Goal: Transaction & Acquisition: Purchase product/service

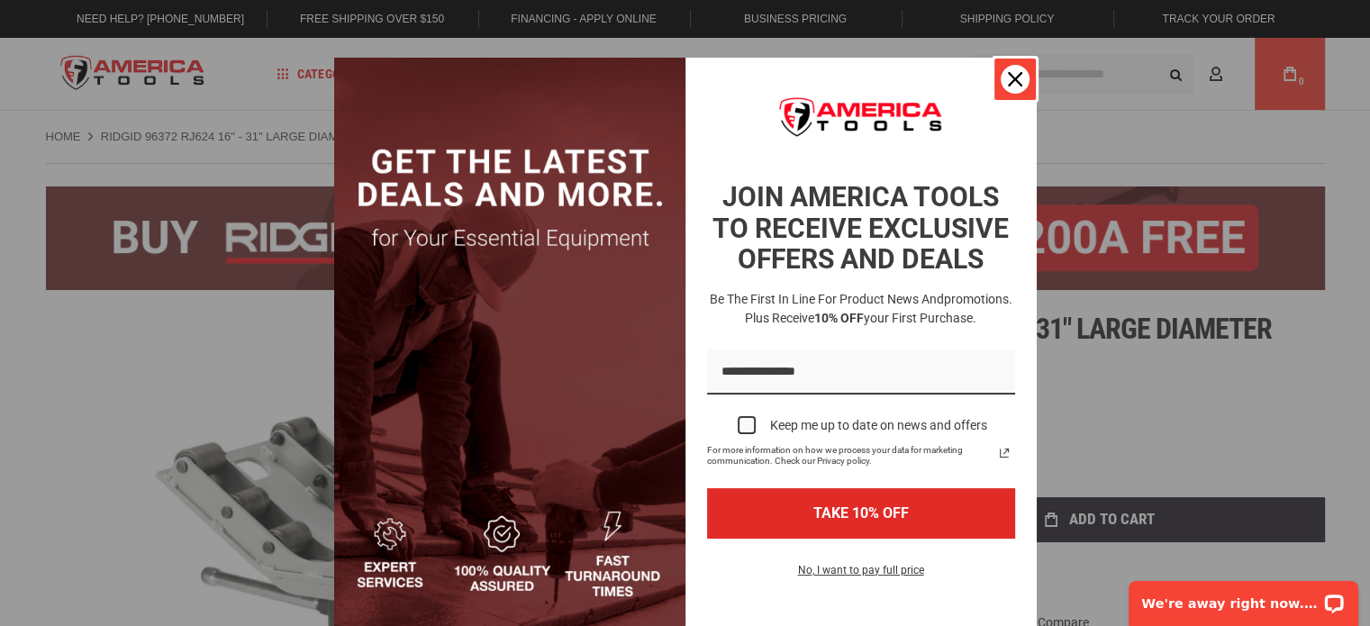
click at [995, 91] on button "Close" at bounding box center [1015, 79] width 43 height 43
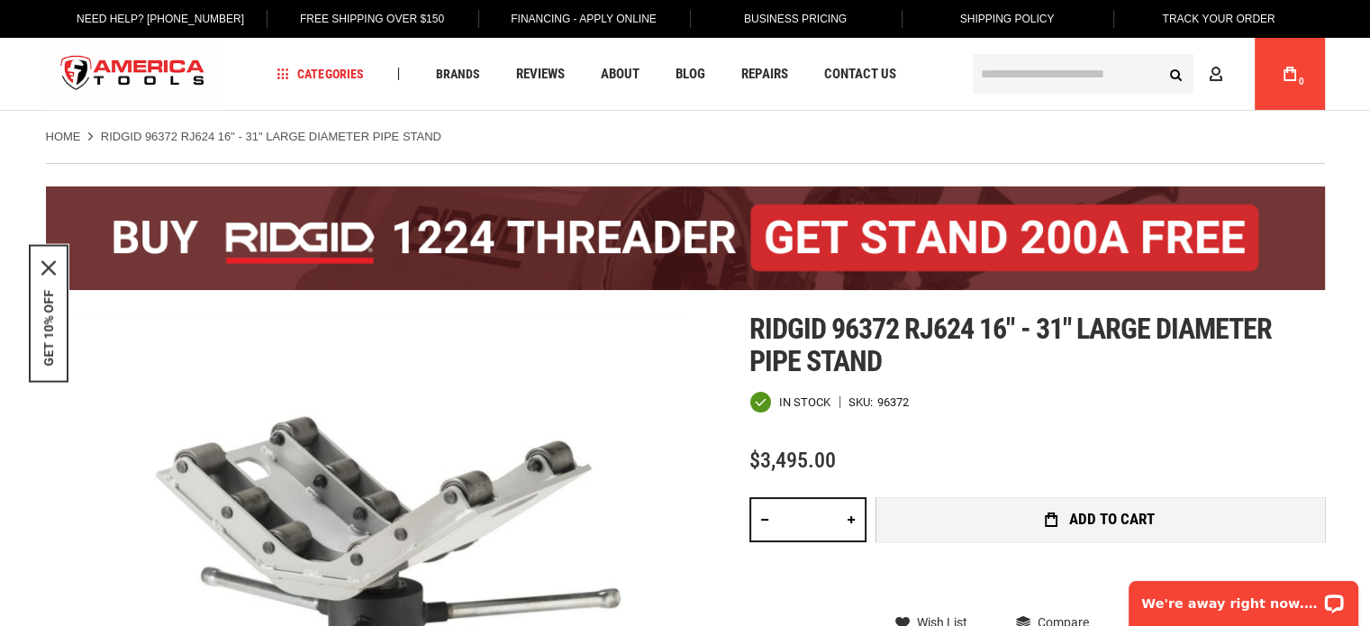
click at [1089, 512] on span "Add to Cart" at bounding box center [1113, 519] width 86 height 15
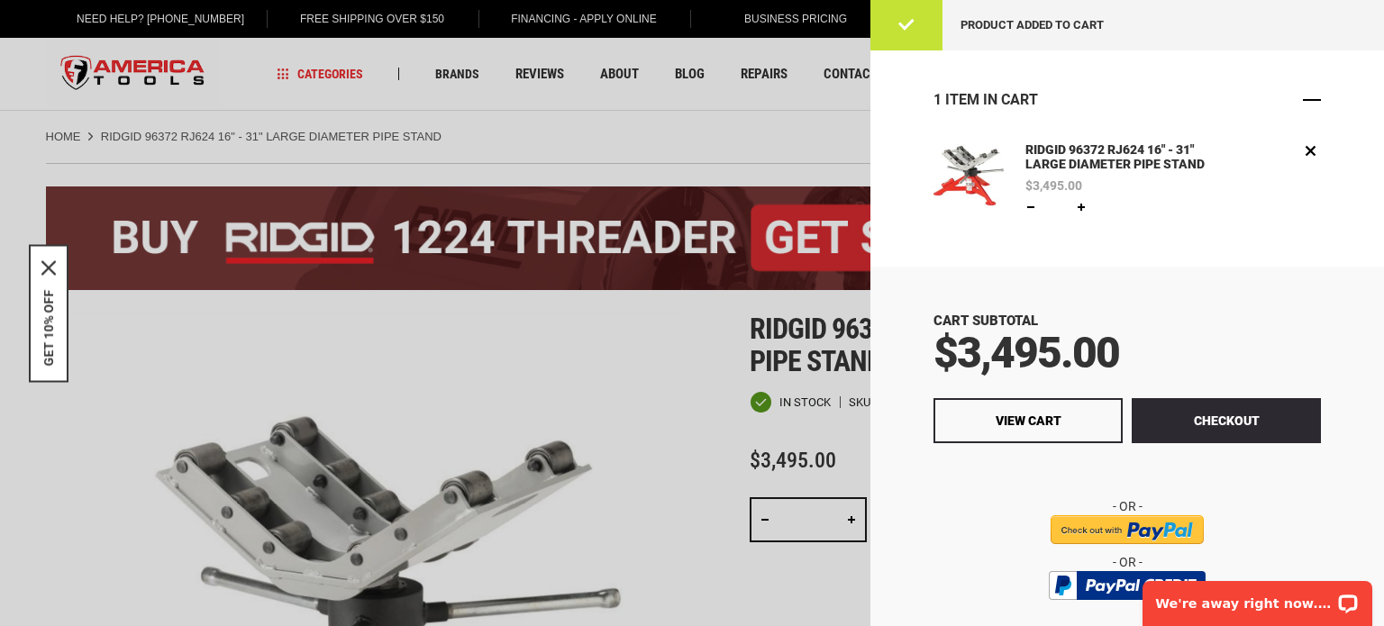
click at [1303, 98] on span "Close" at bounding box center [1312, 100] width 18 height 18
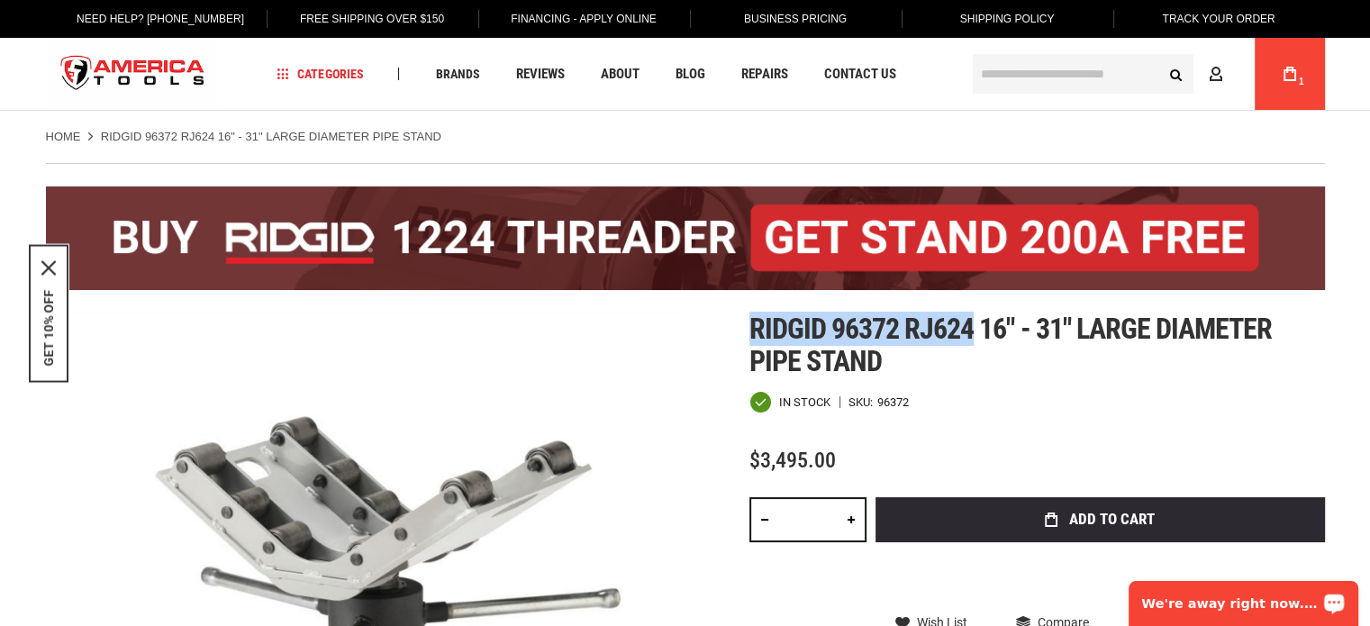
drag, startPoint x: 948, startPoint y: 328, endPoint x: 751, endPoint y: 328, distance: 196.4
click at [751, 328] on span "Ridgid 96372 rj624 16" - 31" large diameter pipe stand" at bounding box center [1011, 345] width 523 height 67
copy span "Ridgid 96372 rj624"
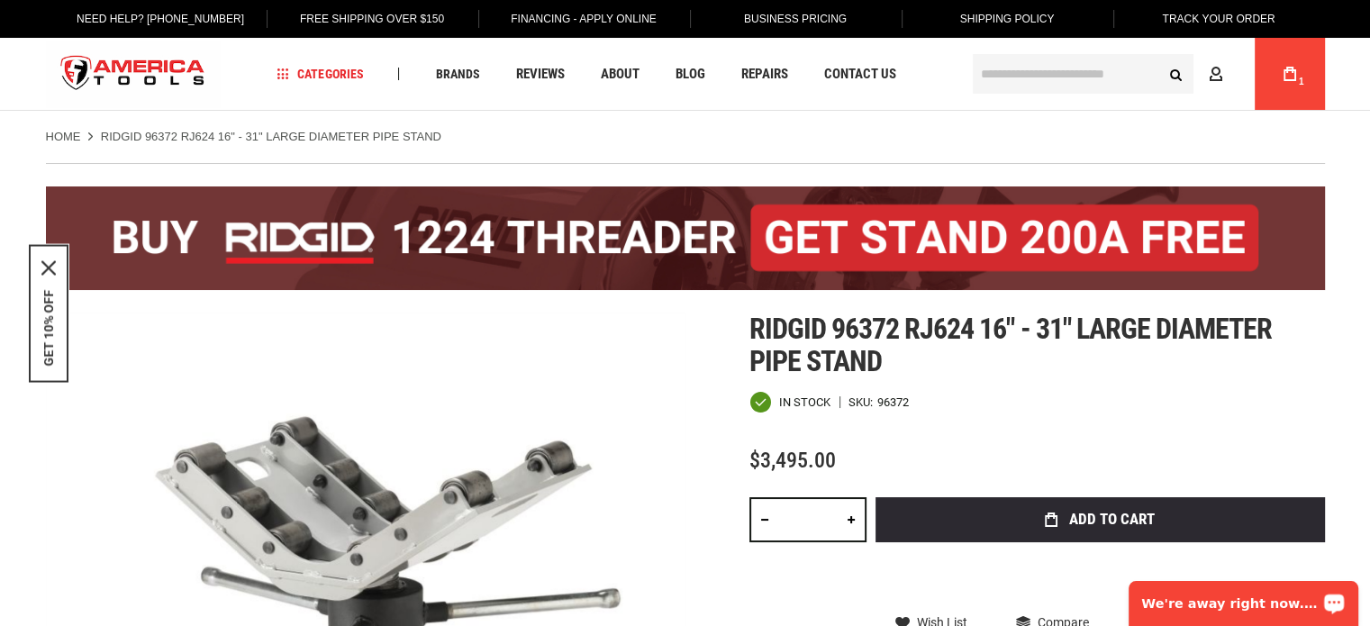
click at [1060, 365] on h1 "Ridgid 96372 rj624 16" - 31" large diameter pipe stand" at bounding box center [1038, 345] width 576 height 65
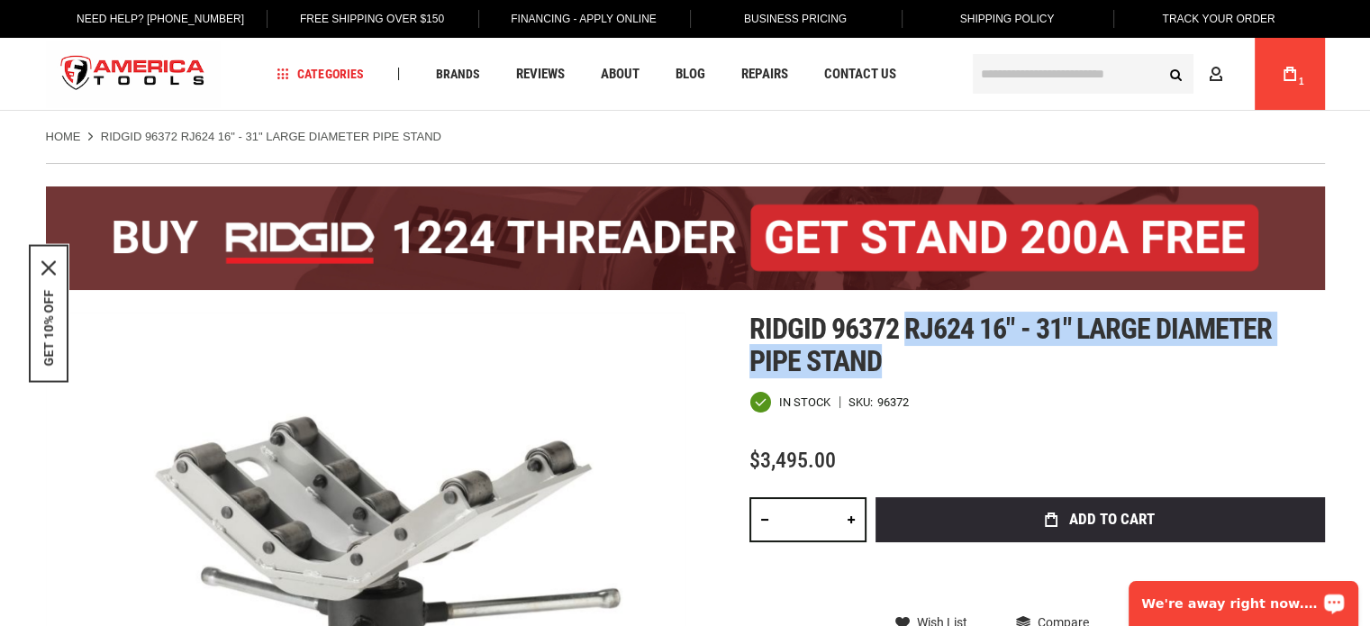
drag, startPoint x: 908, startPoint y: 325, endPoint x: 915, endPoint y: 346, distance: 21.7
click at [915, 346] on h1 "Ridgid 96372 rj624 16" - 31" large diameter pipe stand" at bounding box center [1038, 345] width 576 height 65
copy span "rj624 16" - 31" large diameter pipe stand"
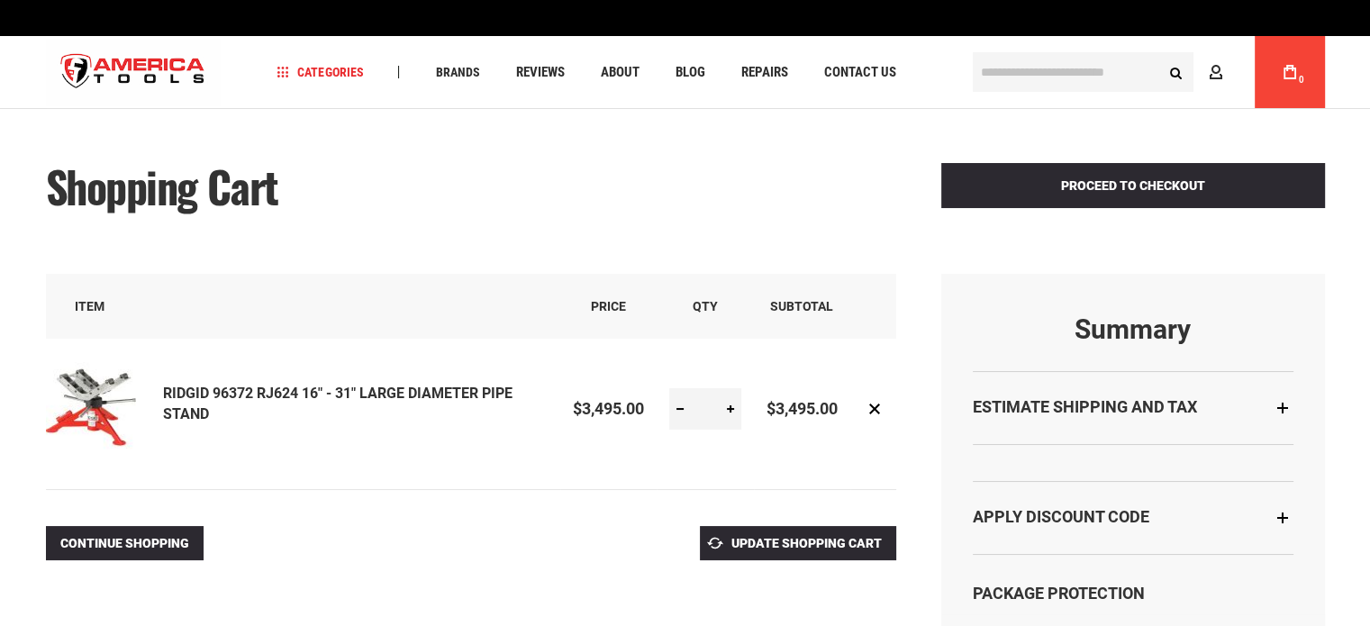
click at [1124, 395] on div "Estimate Shipping and Tax" at bounding box center [1133, 407] width 321 height 73
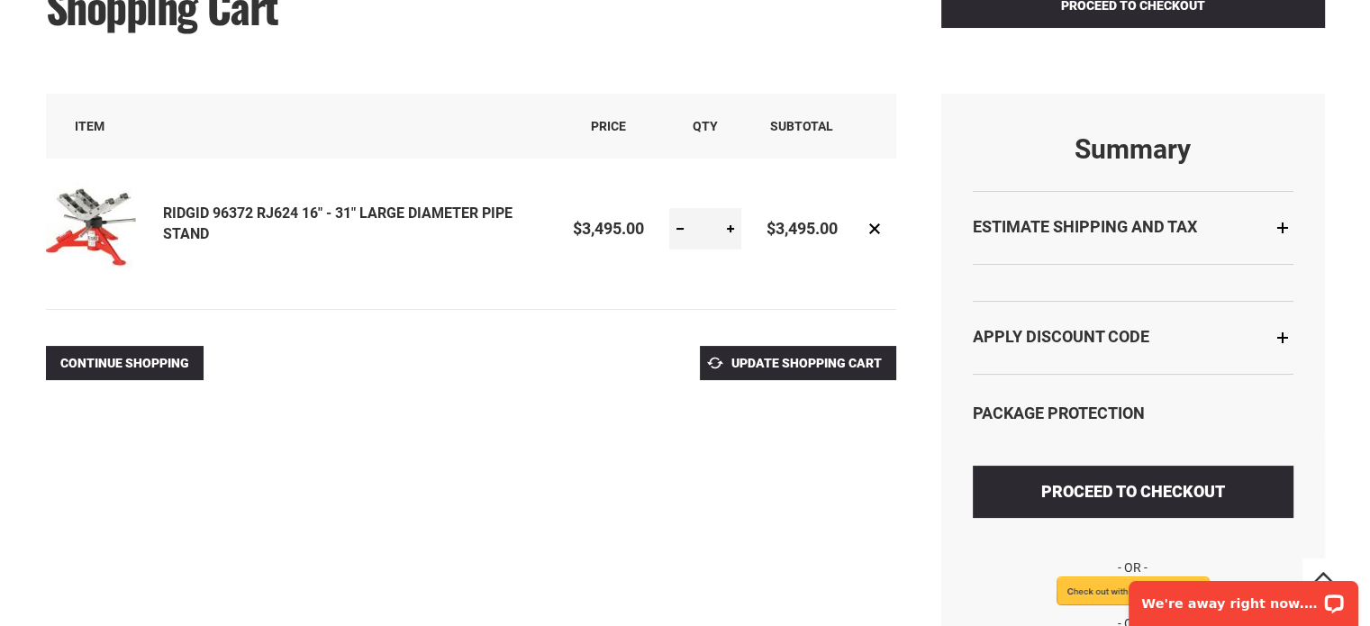
click at [1099, 222] on strong "Estimate Shipping and Tax" at bounding box center [1085, 226] width 224 height 19
click at [1078, 231] on strong "Estimate Shipping and Tax" at bounding box center [1085, 226] width 224 height 19
click at [1043, 215] on div "Estimate Shipping and Tax" at bounding box center [1133, 227] width 321 height 73
click at [1117, 241] on div "Estimate Shipping and Tax" at bounding box center [1133, 227] width 321 height 73
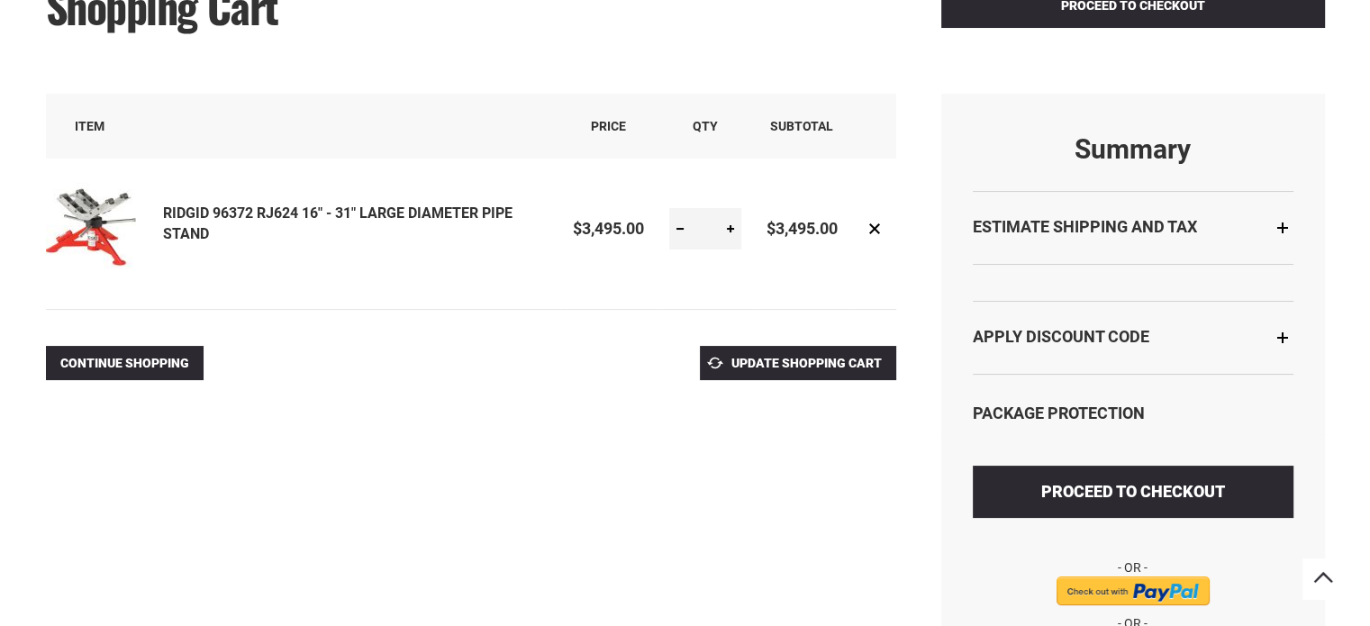
click at [1057, 226] on strong "Estimate Shipping and Tax" at bounding box center [1085, 226] width 224 height 19
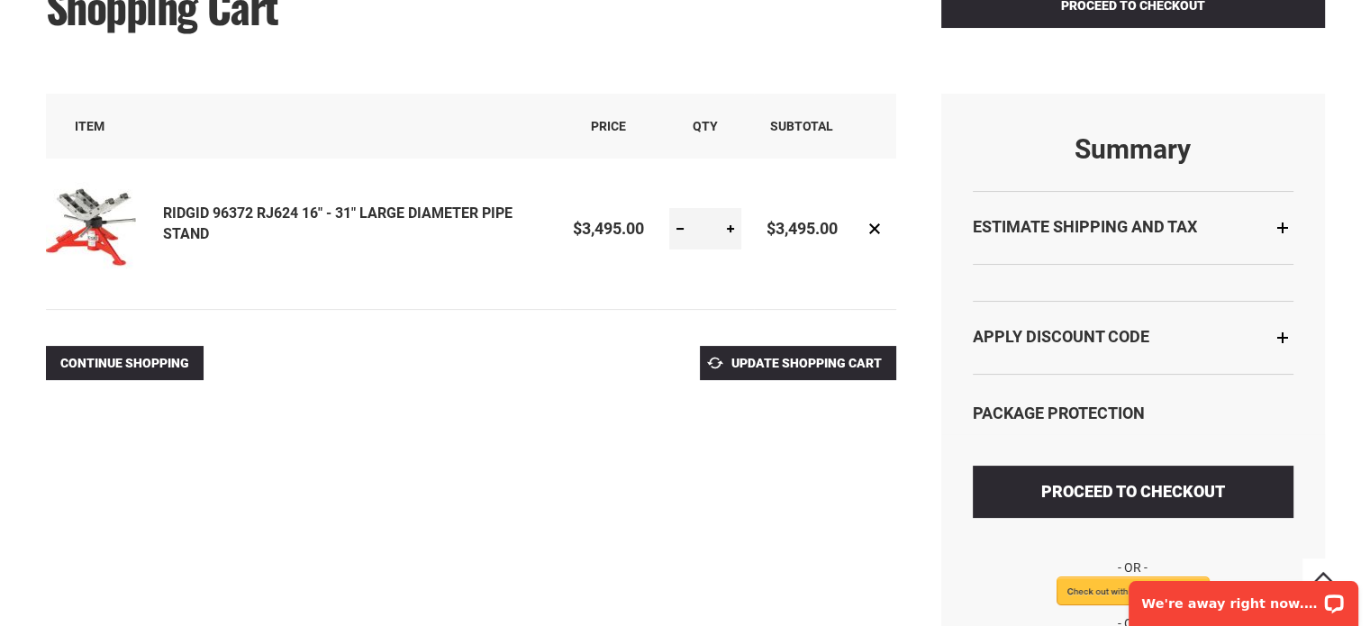
click at [1282, 225] on div "Estimate Shipping and Tax" at bounding box center [1133, 227] width 321 height 73
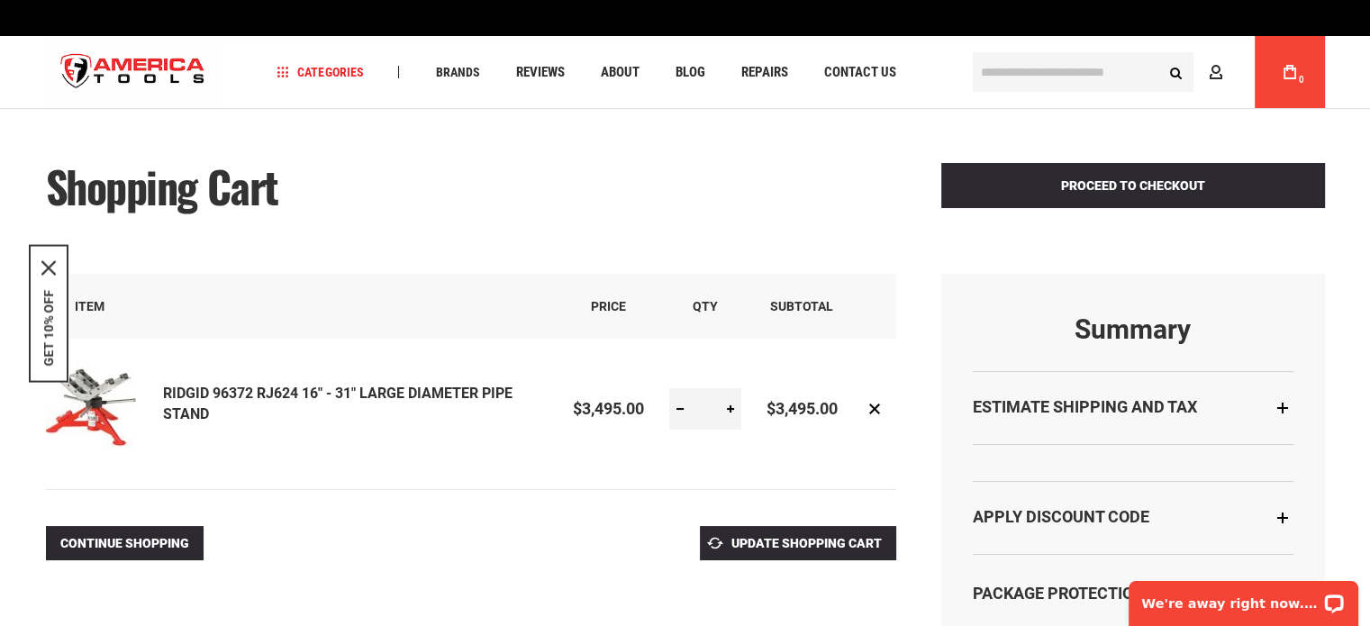
click at [1095, 397] on strong "Estimate Shipping and Tax" at bounding box center [1085, 406] width 224 height 19
click at [1288, 408] on div "Estimate Shipping and Tax" at bounding box center [1133, 407] width 321 height 73
click at [1267, 400] on div "Estimate Shipping and Tax" at bounding box center [1133, 407] width 321 height 73
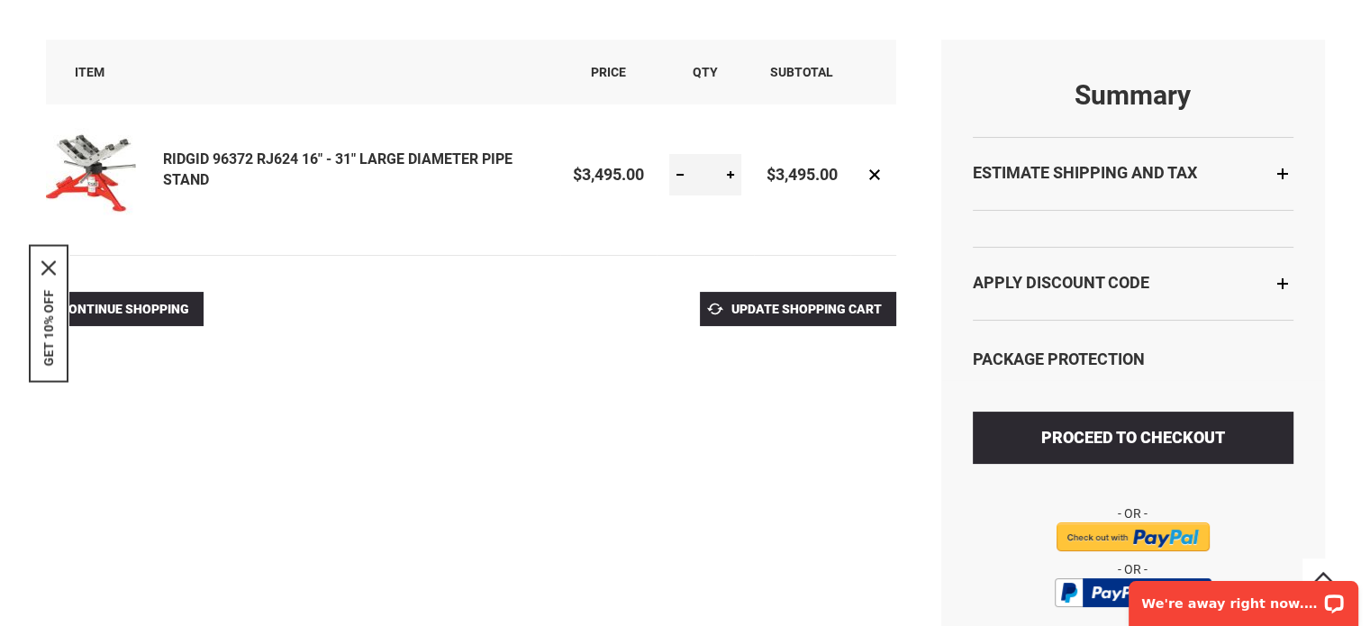
scroll to position [360, 0]
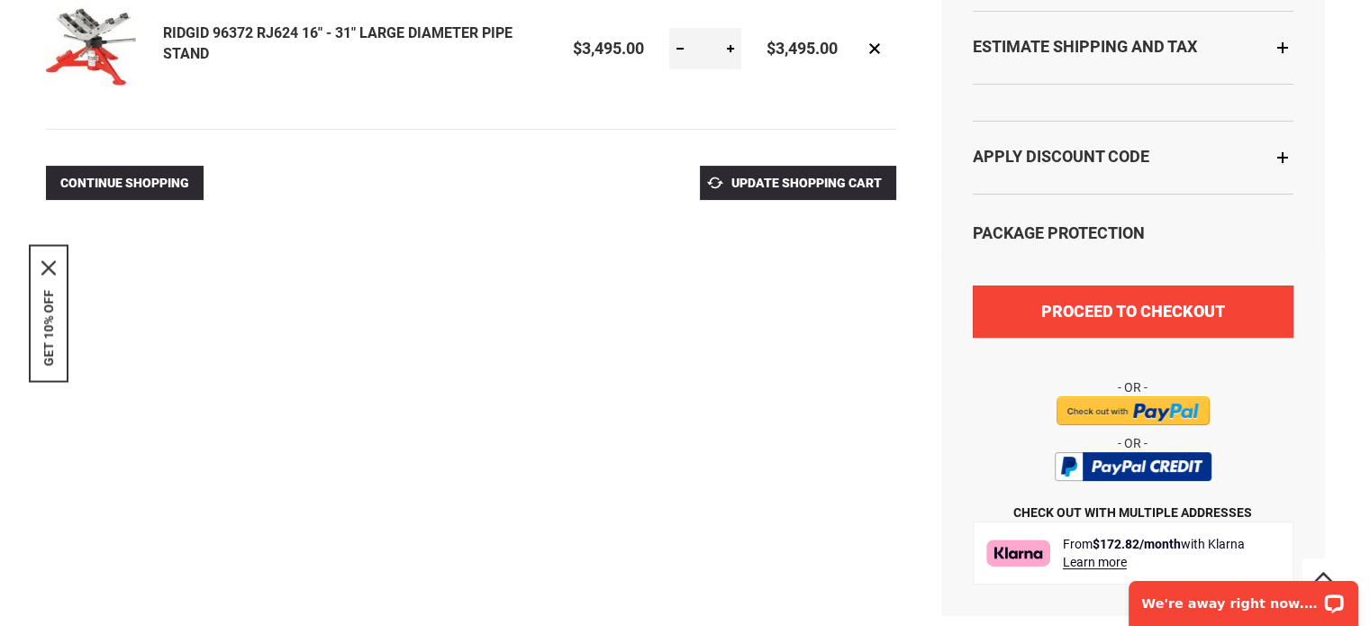
click at [1113, 305] on span "Proceed to Checkout" at bounding box center [1134, 311] width 184 height 19
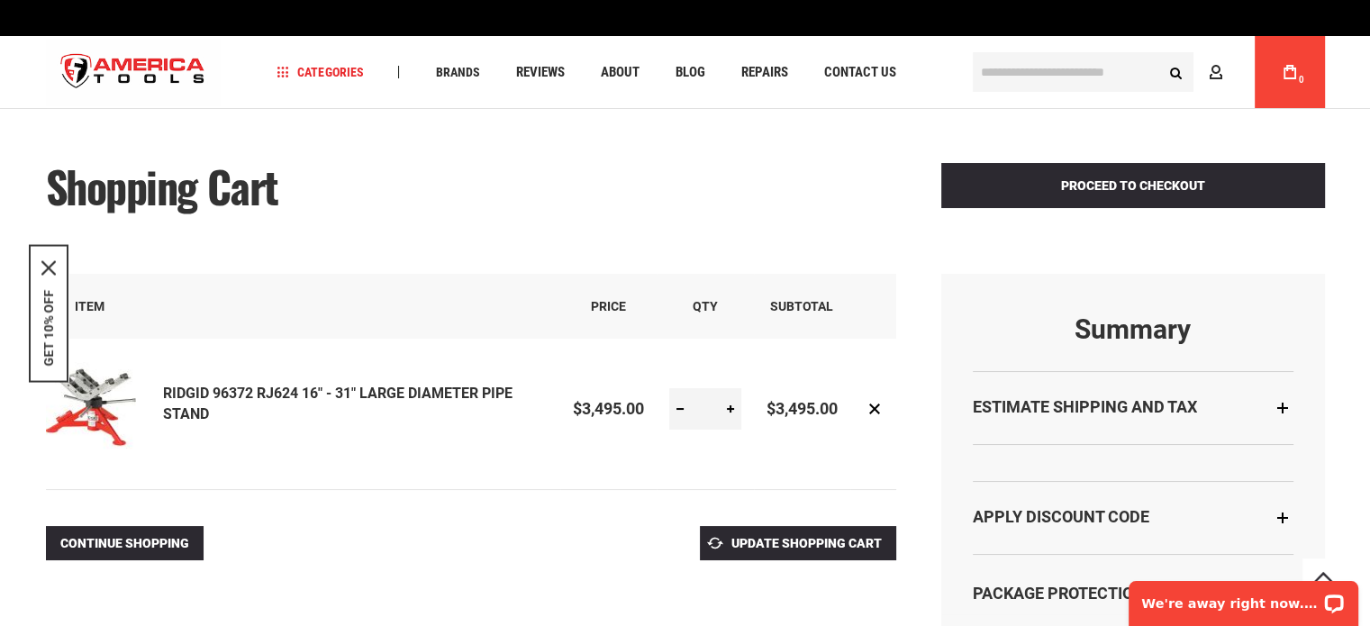
scroll to position [541, 0]
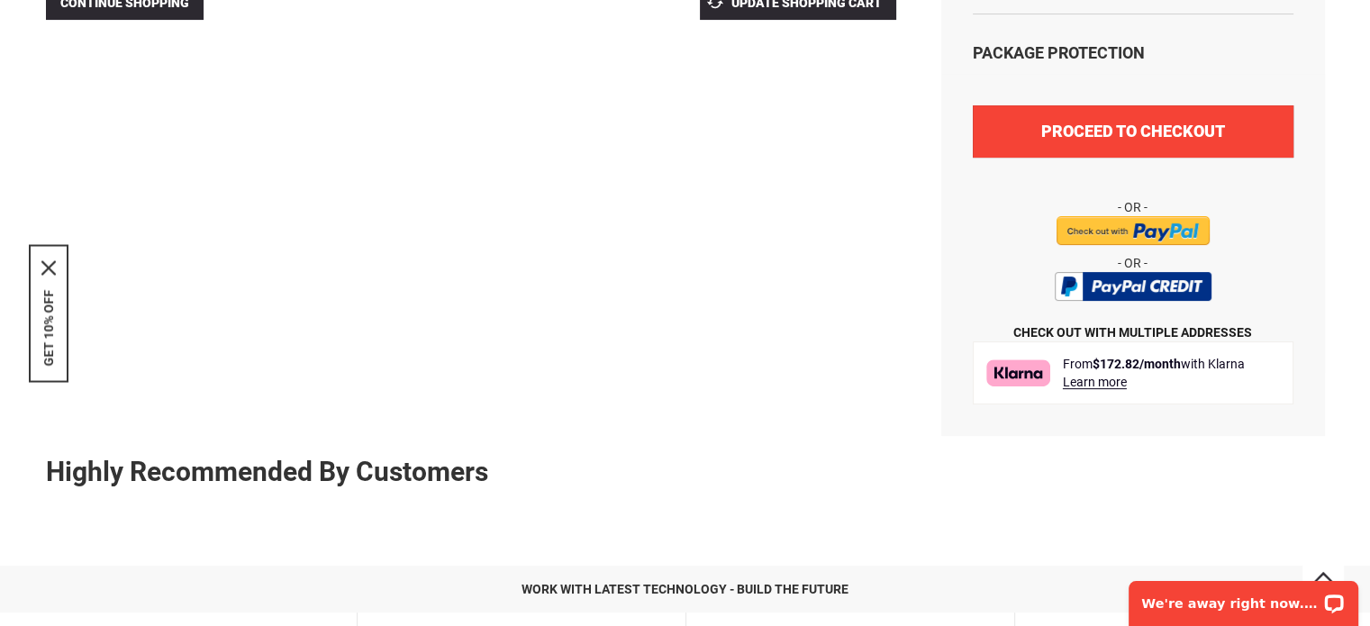
click at [1095, 144] on button "Proceed to Checkout" at bounding box center [1133, 131] width 321 height 52
click at [1096, 143] on button "Proceed to Checkout" at bounding box center [1133, 131] width 321 height 52
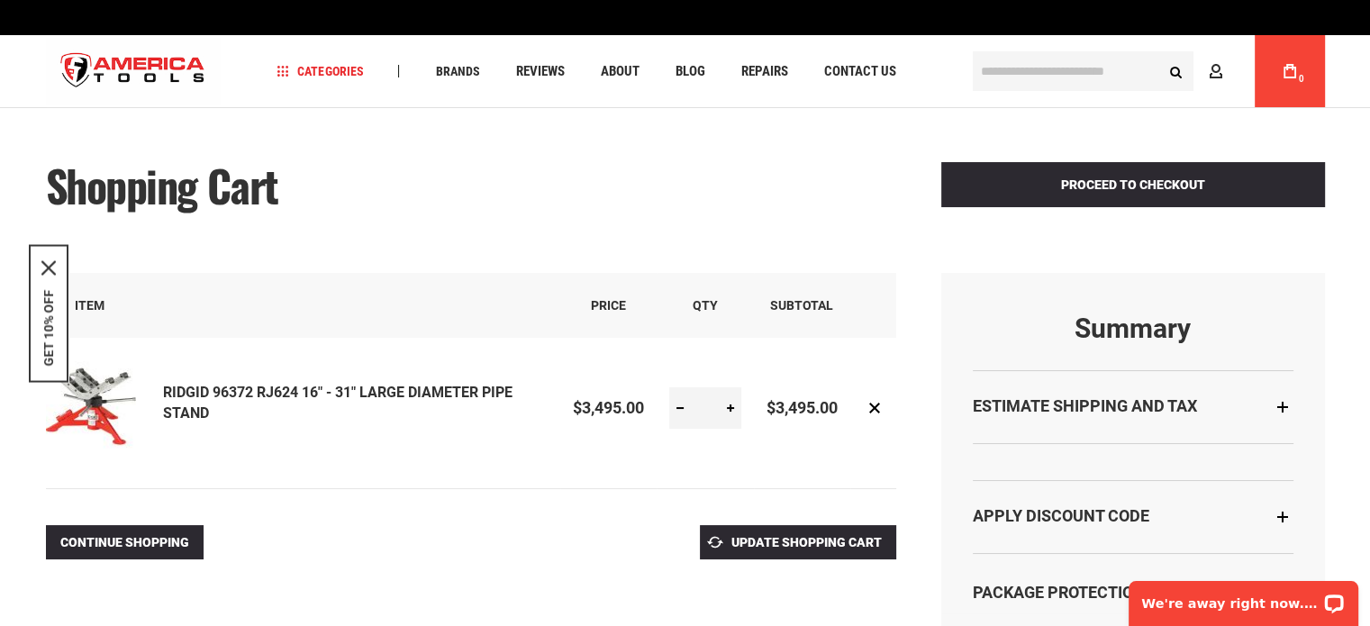
scroll to position [0, 0]
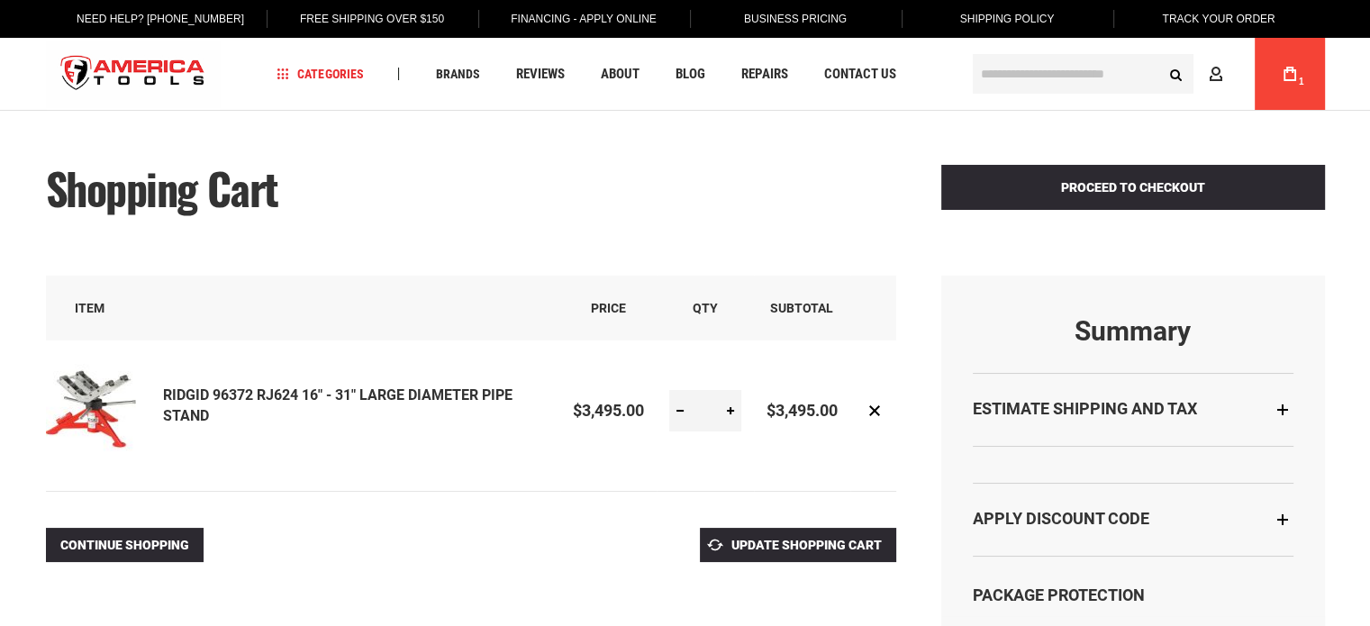
click at [1146, 414] on strong "Estimate Shipping and Tax" at bounding box center [1085, 408] width 224 height 19
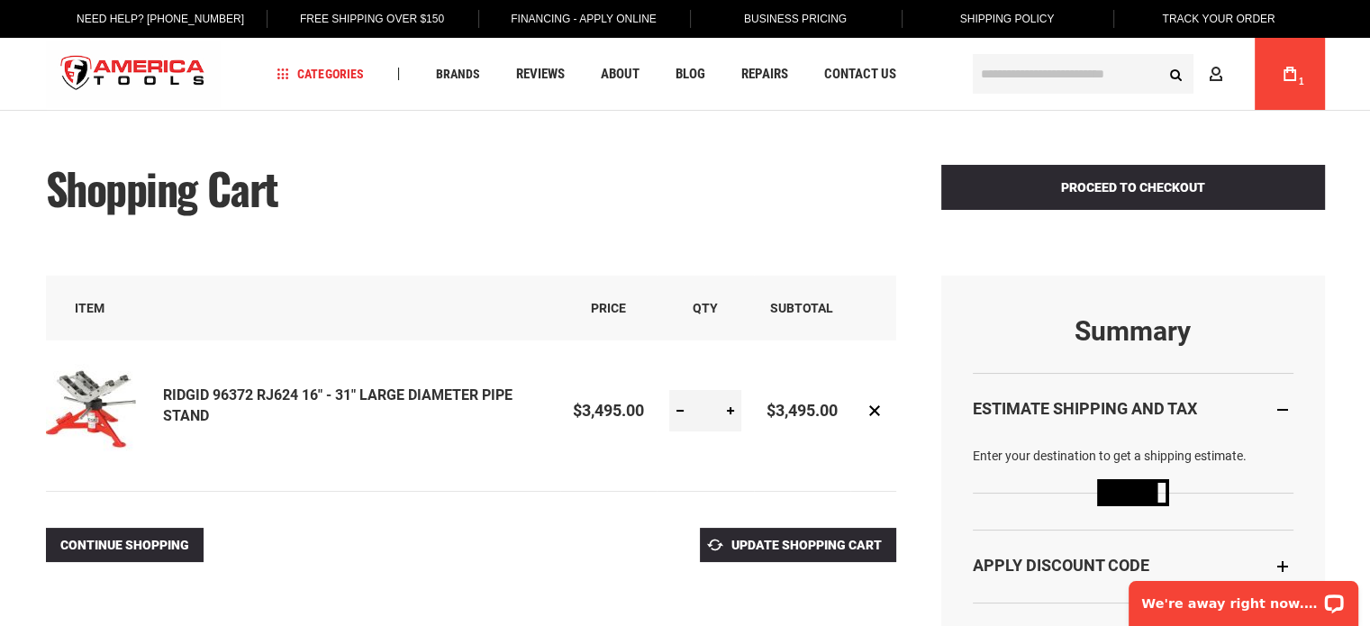
click at [1110, 465] on body "The store will not work correctly in the case when cookies are disabled. Langua…" at bounding box center [685, 313] width 1370 height 626
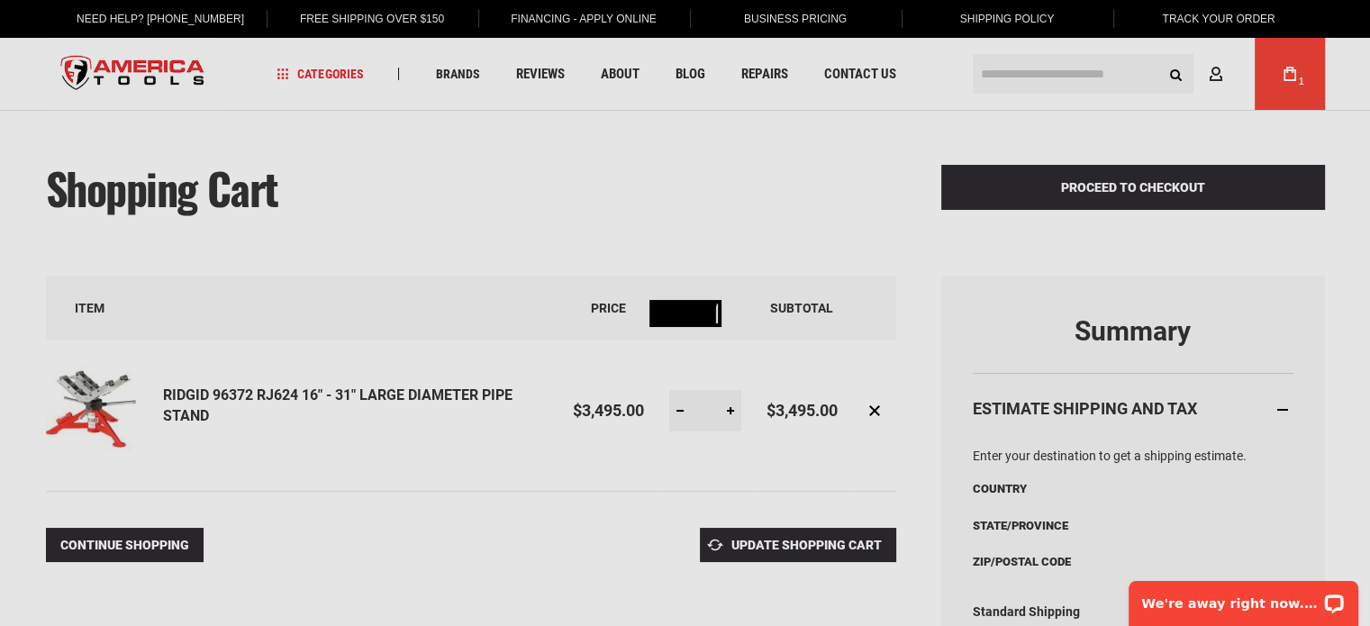
select select "**"
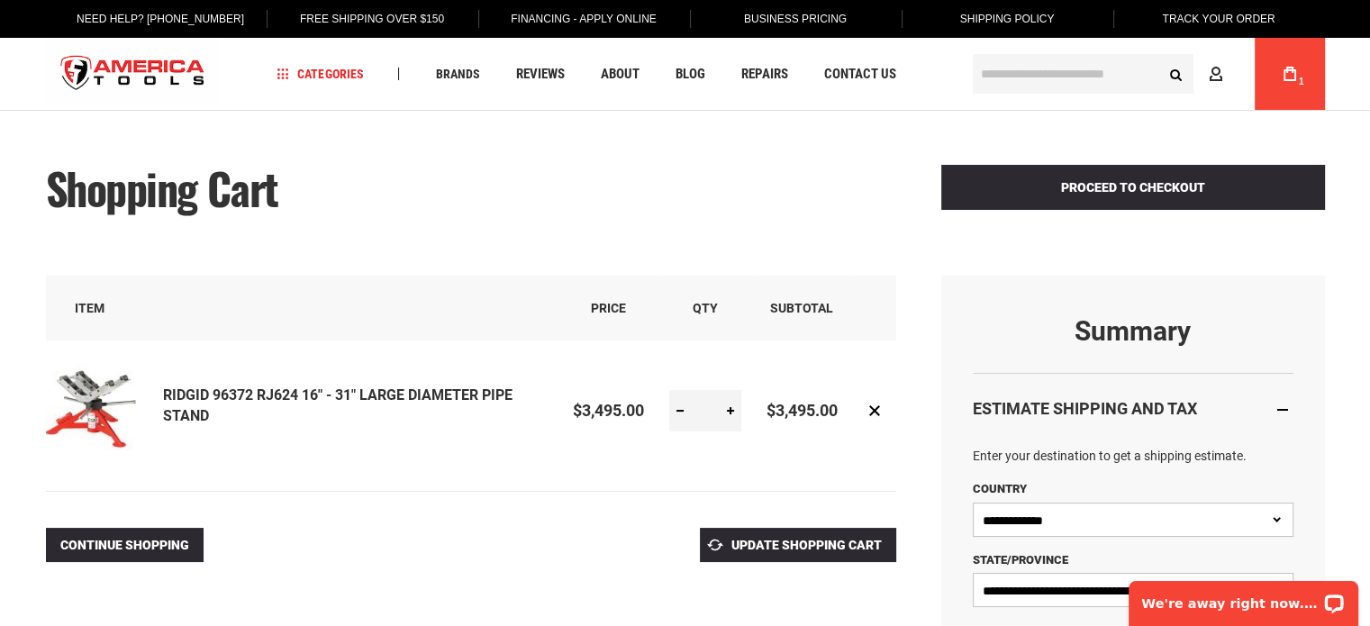
scroll to position [180, 0]
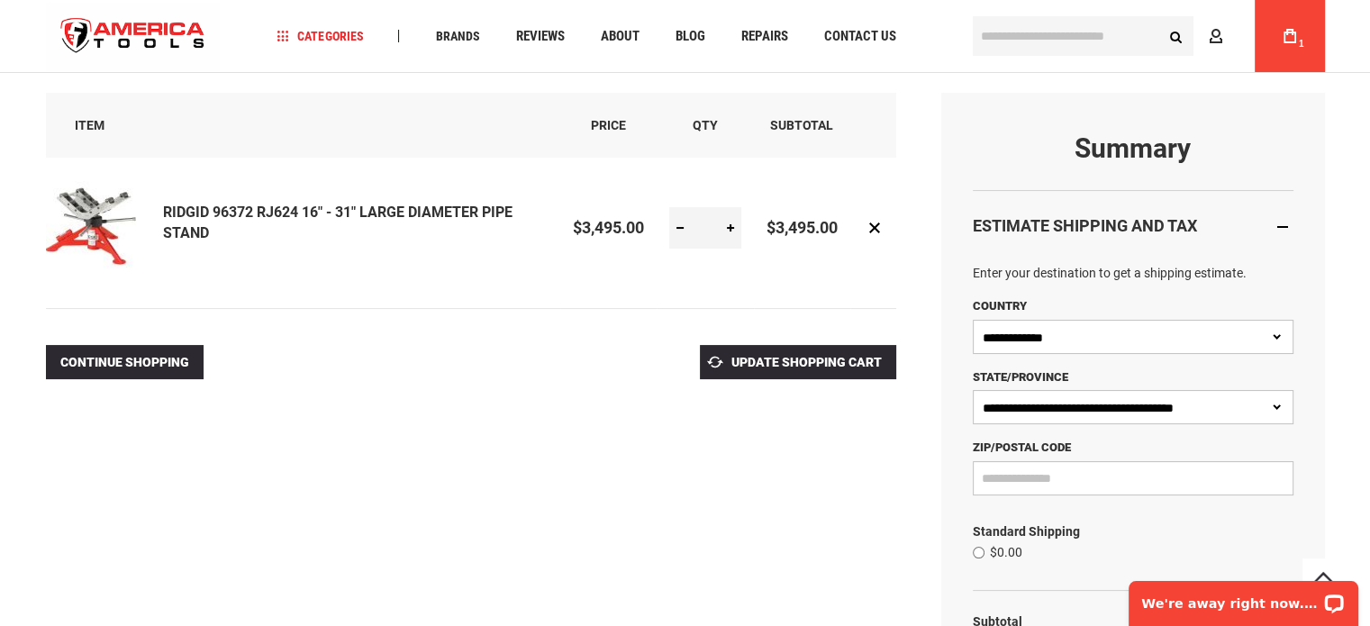
click at [1073, 484] on input "Zip/Postal Code" at bounding box center [1133, 478] width 321 height 34
type input "*****"
select select "**"
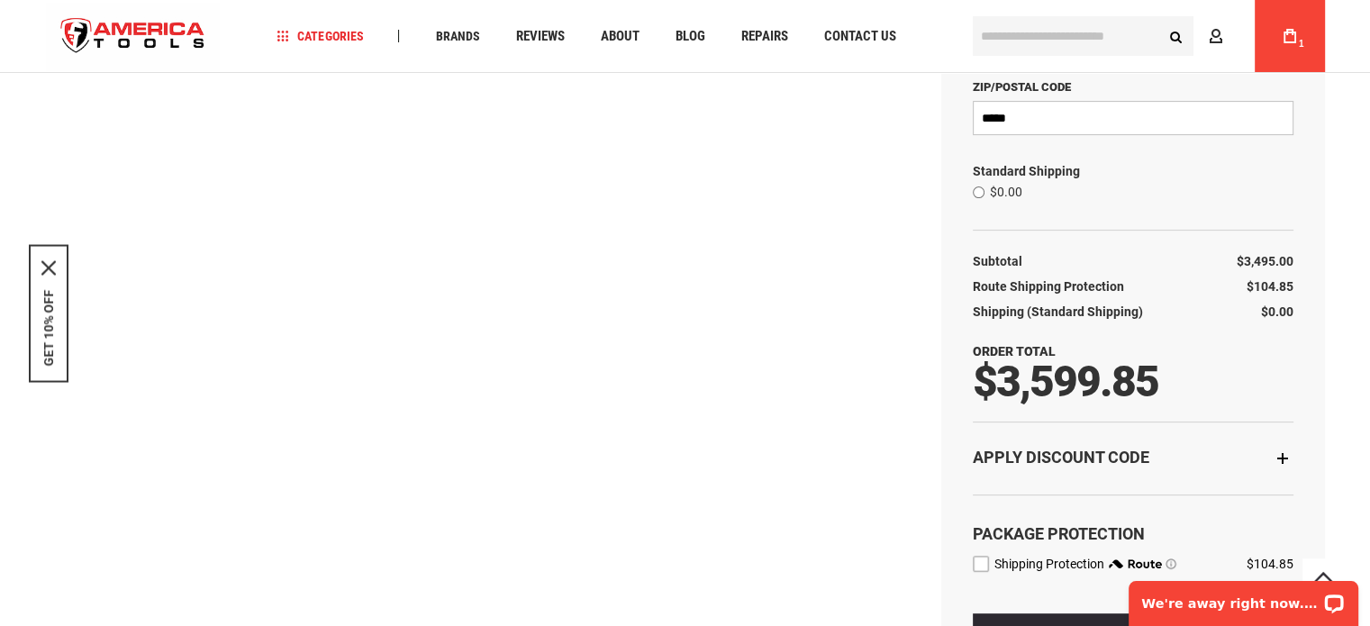
scroll to position [721, 0]
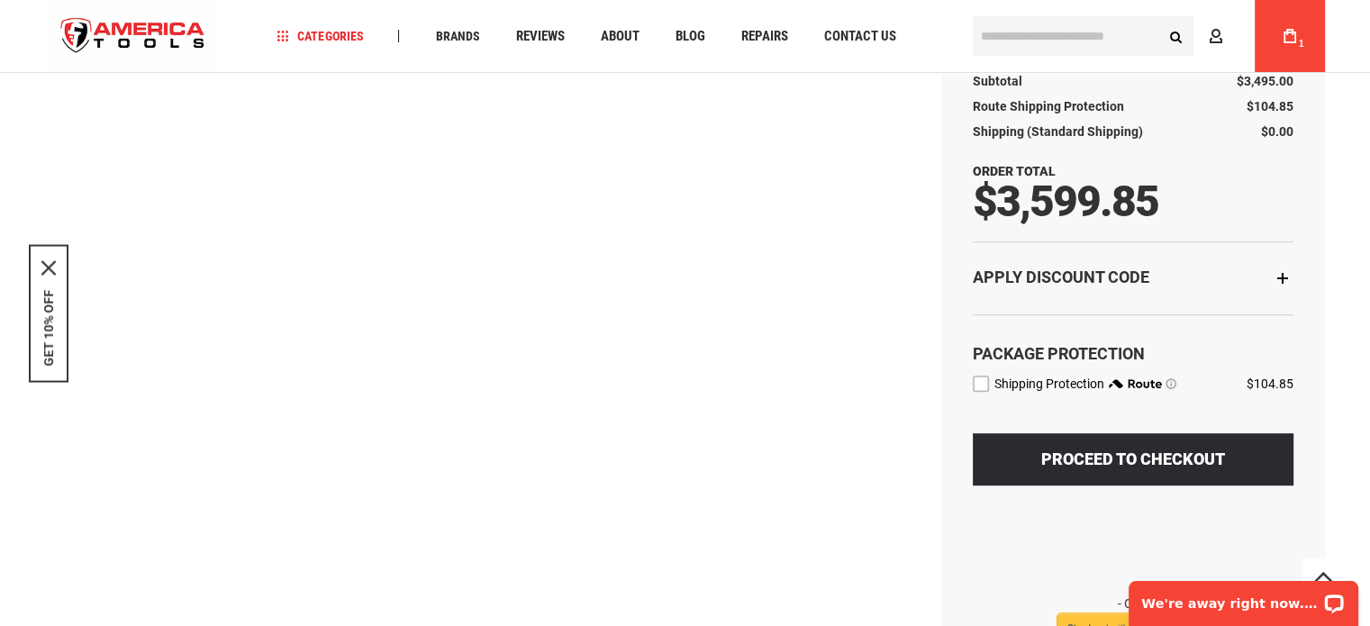
click at [982, 381] on label "route shipping protection selector element" at bounding box center [981, 384] width 16 height 16
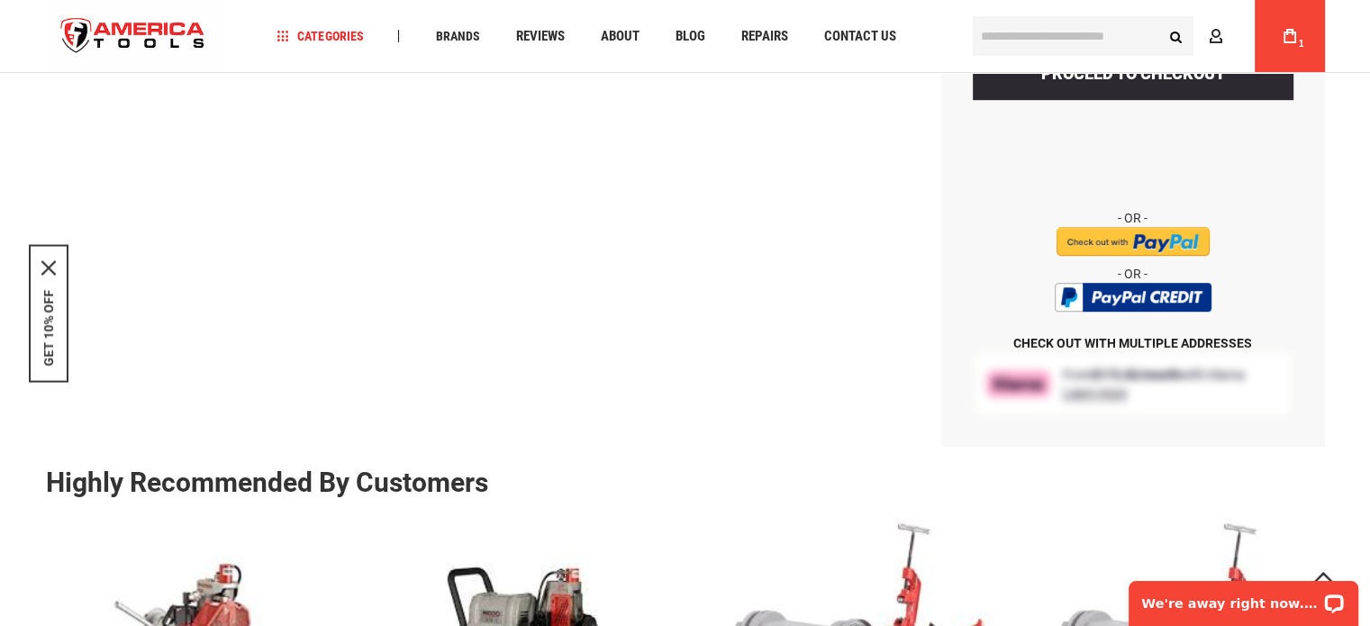
scroll to position [360, 0]
